Goal: Transaction & Acquisition: Purchase product/service

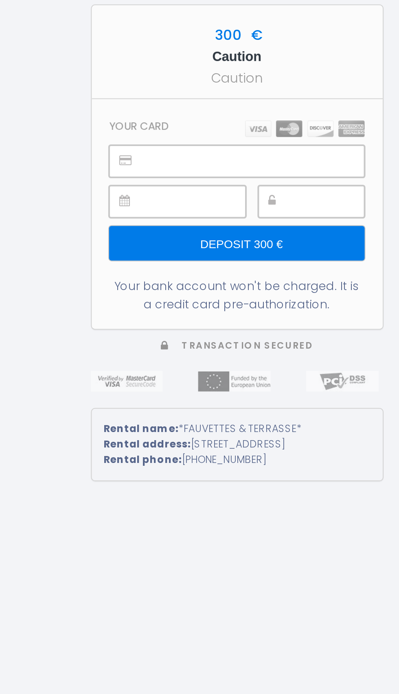
click at [229, 301] on img at bounding box center [232, 297] width 59 height 8
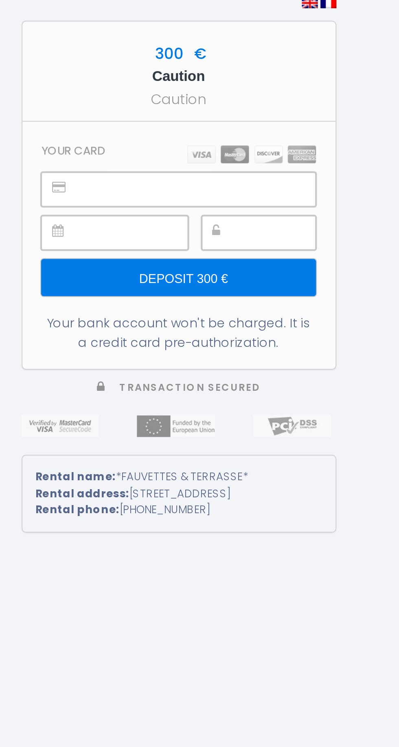
click at [243, 328] on img at bounding box center [232, 323] width 59 height 8
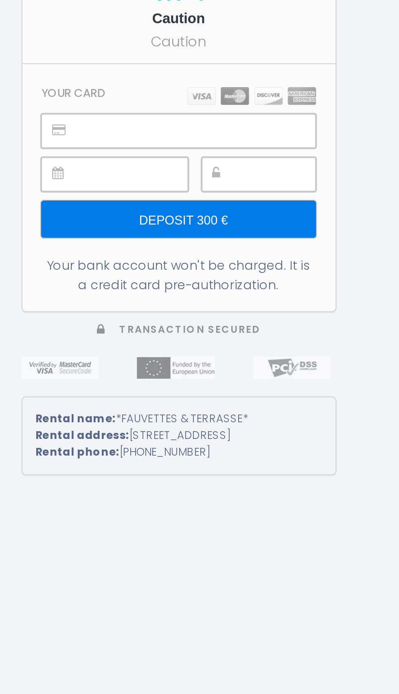
click at [258, 301] on img at bounding box center [232, 297] width 59 height 8
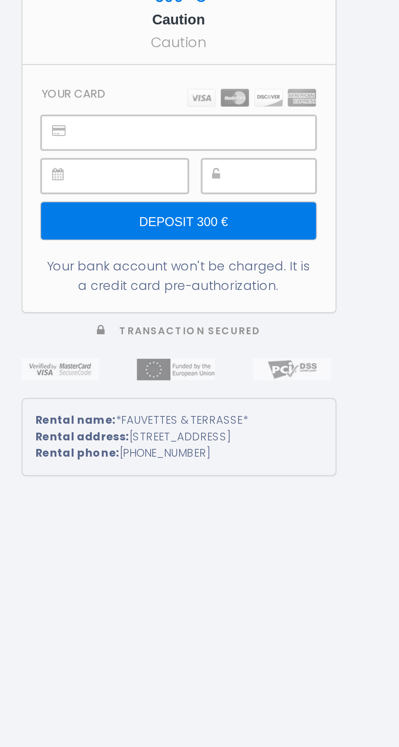
click at [203, 389] on input "Deposit 300 €" at bounding box center [199, 380] width 126 height 17
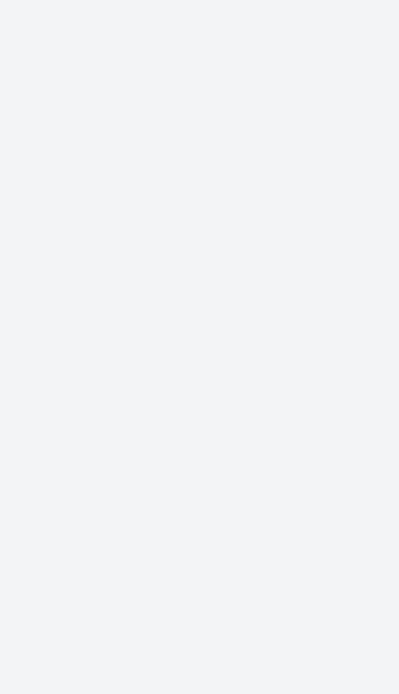
scroll to position [5, 0]
type input "Deposit 300 €"
